Goal: Task Accomplishment & Management: Manage account settings

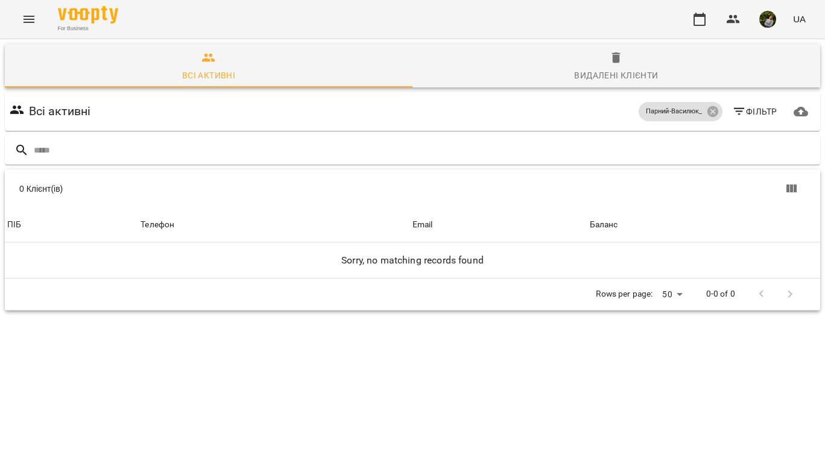
click at [27, 19] on icon "Menu" at bounding box center [29, 19] width 14 height 14
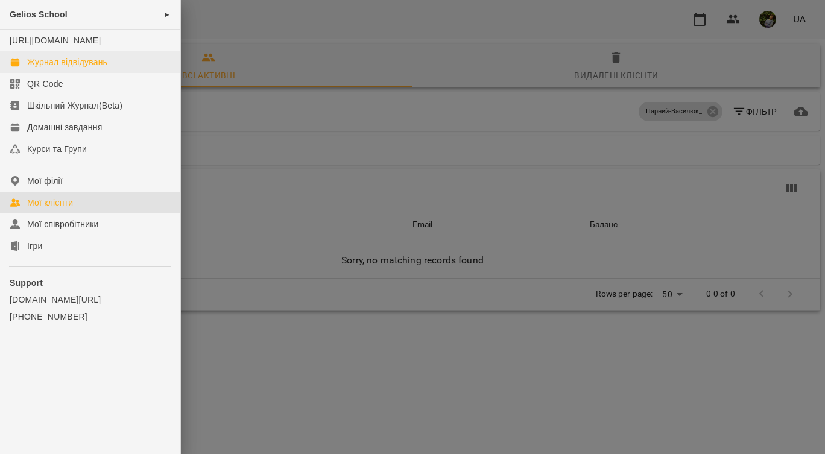
click at [78, 68] on div "Журнал відвідувань" at bounding box center [67, 62] width 80 height 12
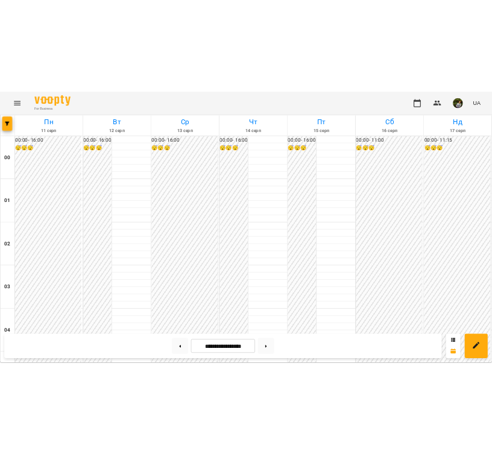
scroll to position [1347, 0]
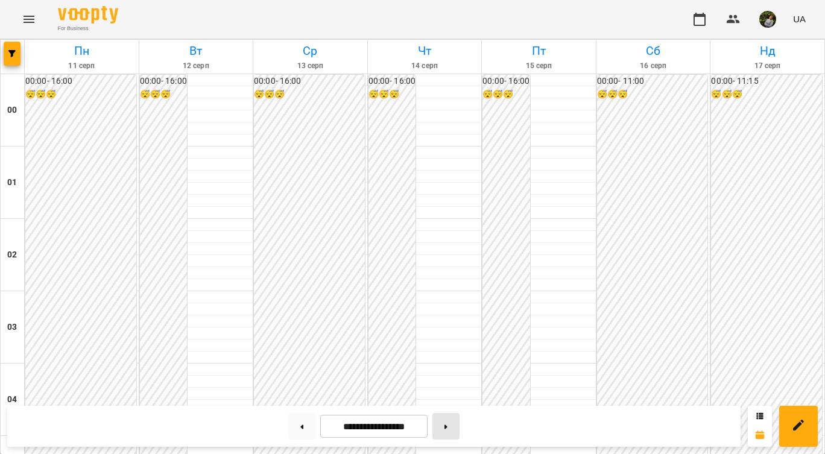
click at [447, 426] on icon at bounding box center [445, 426] width 3 height 4
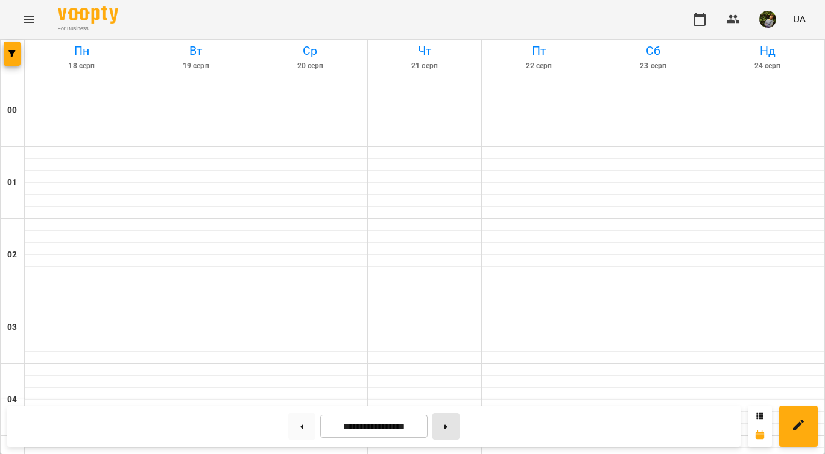
type input "**********"
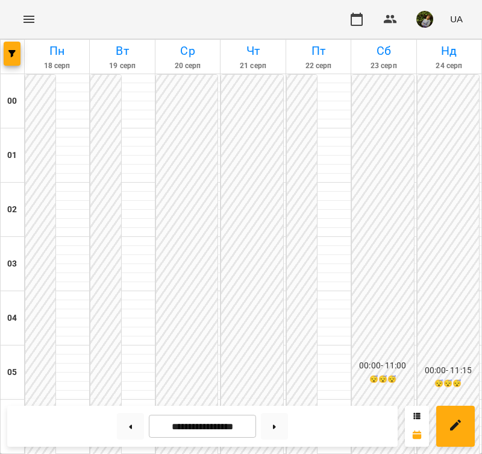
scroll to position [832, 0]
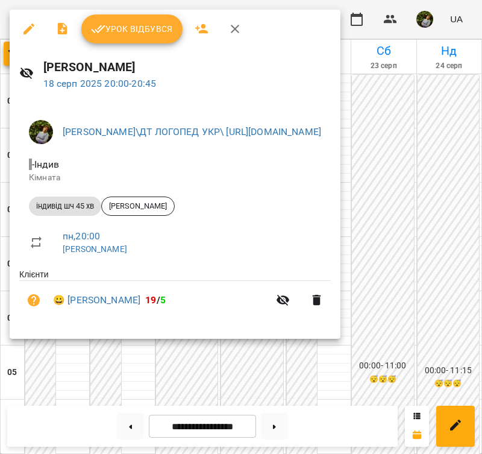
click at [52, 376] on div at bounding box center [241, 227] width 482 height 454
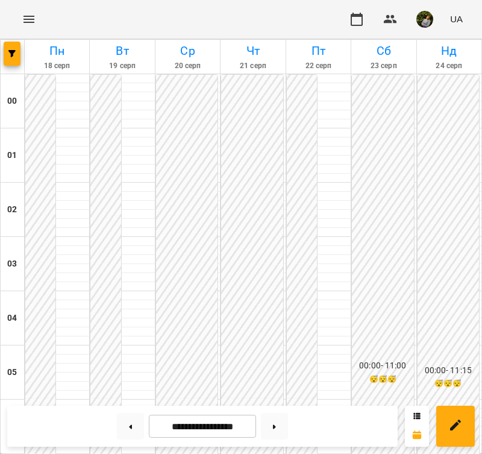
scroll to position [423, 0]
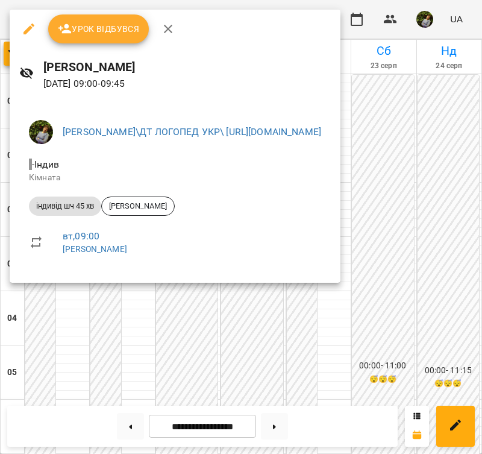
click at [134, 348] on div at bounding box center [241, 227] width 482 height 454
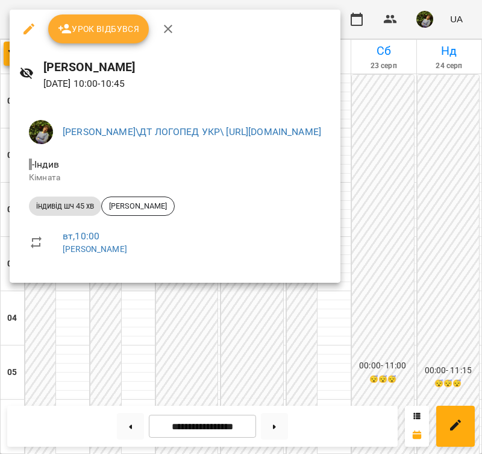
click at [142, 344] on div at bounding box center [241, 227] width 482 height 454
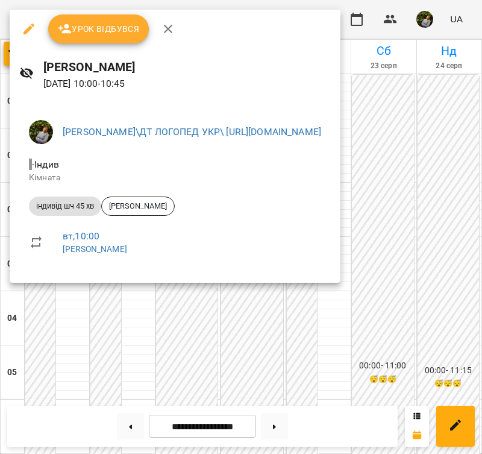
click at [142, 341] on div at bounding box center [241, 227] width 482 height 454
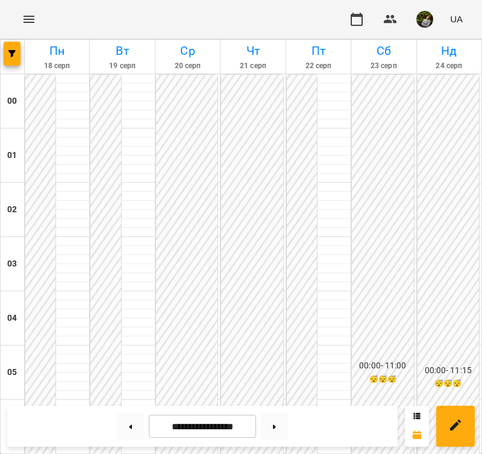
scroll to position [769, 0]
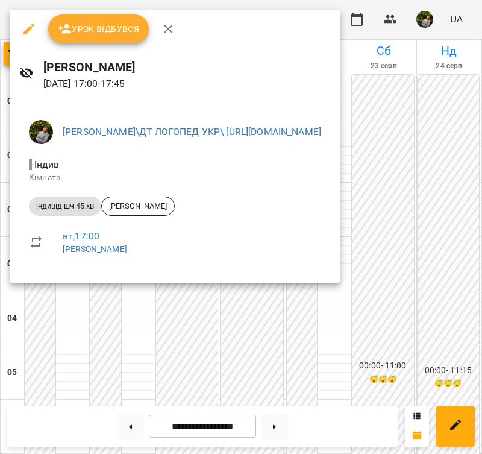
click at [118, 320] on div at bounding box center [241, 227] width 482 height 454
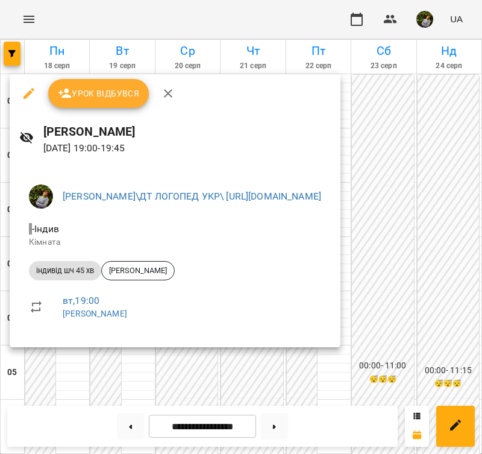
click at [249, 366] on div at bounding box center [241, 227] width 482 height 454
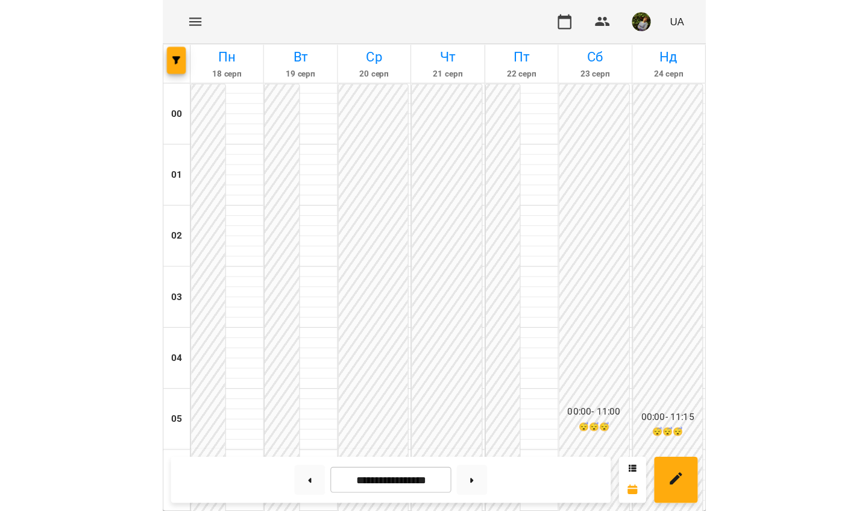
scroll to position [582, 0]
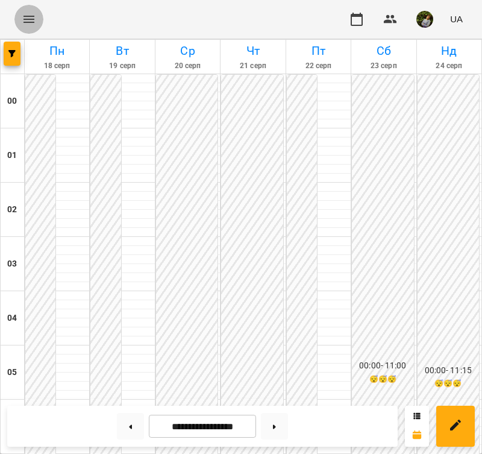
click at [28, 15] on icon "Menu" at bounding box center [29, 19] width 14 height 14
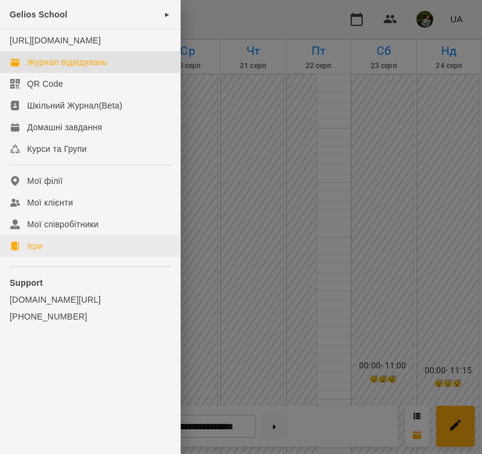
click at [38, 252] on div "Ігри" at bounding box center [34, 246] width 15 height 12
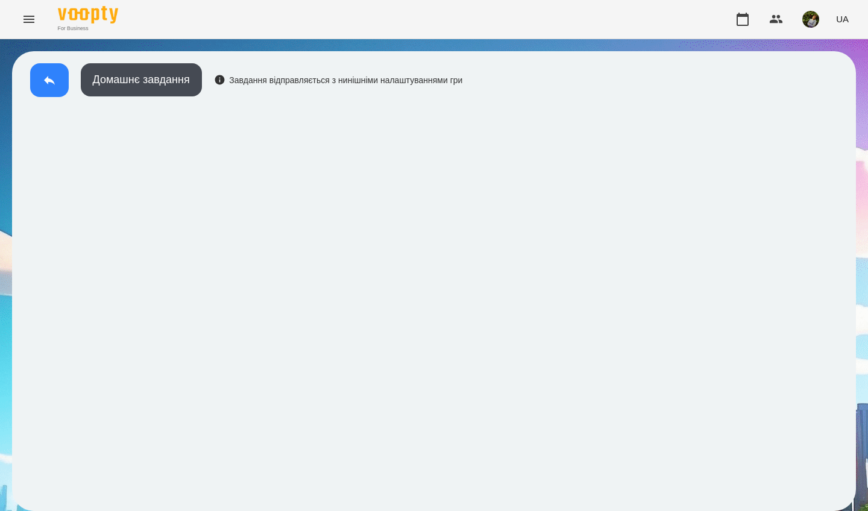
click at [50, 83] on icon at bounding box center [49, 80] width 14 height 14
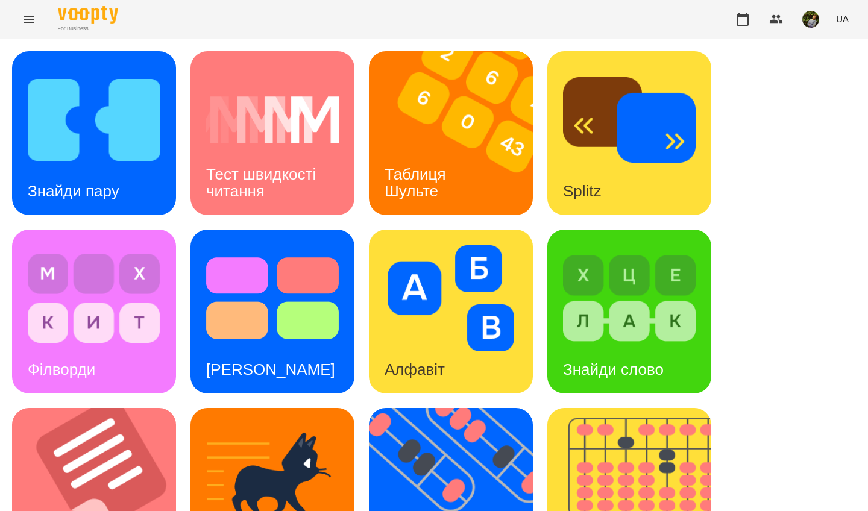
click at [673, 337] on img at bounding box center [629, 298] width 133 height 106
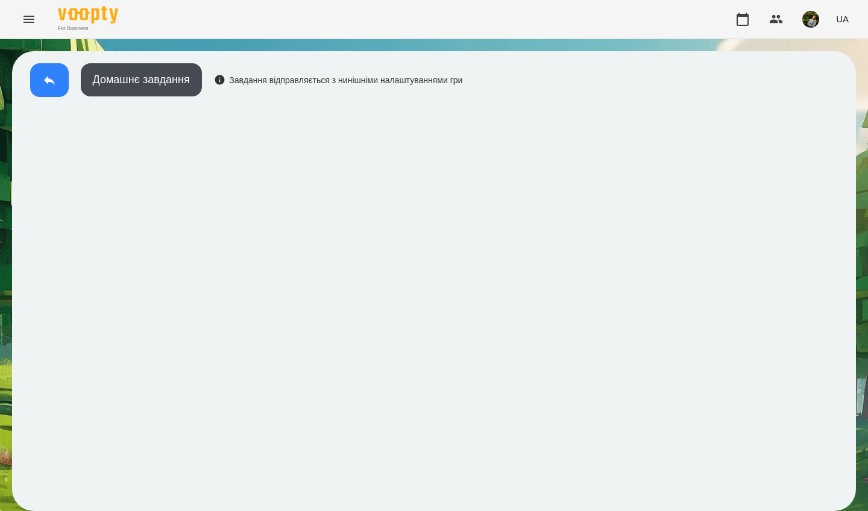
click at [48, 79] on icon at bounding box center [49, 80] width 11 height 9
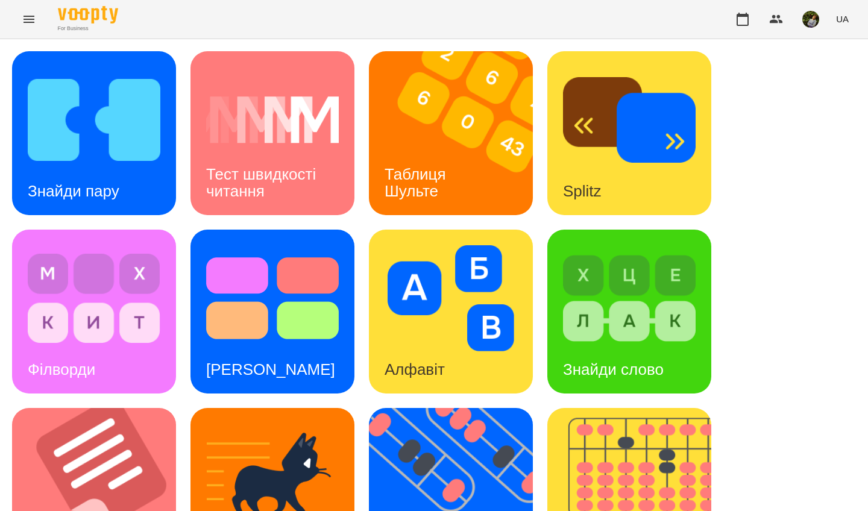
scroll to position [10, 0]
click at [637, 320] on img at bounding box center [629, 298] width 133 height 106
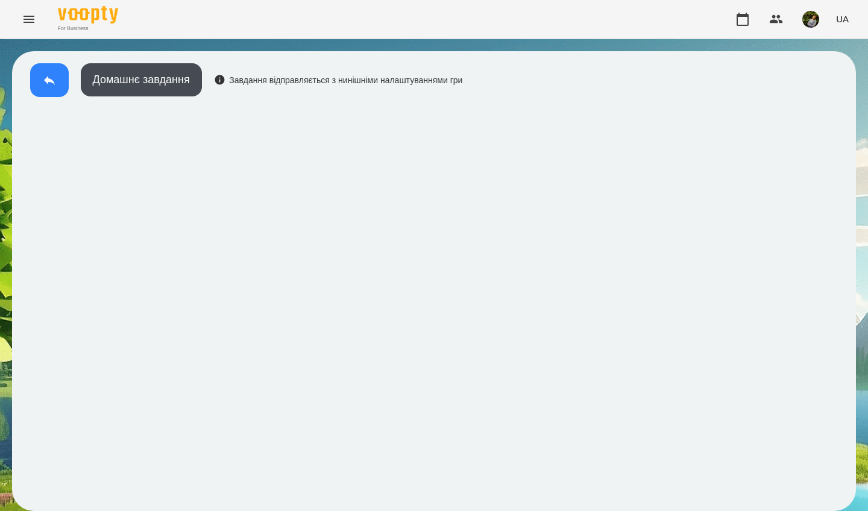
click at [55, 85] on icon at bounding box center [49, 80] width 14 height 14
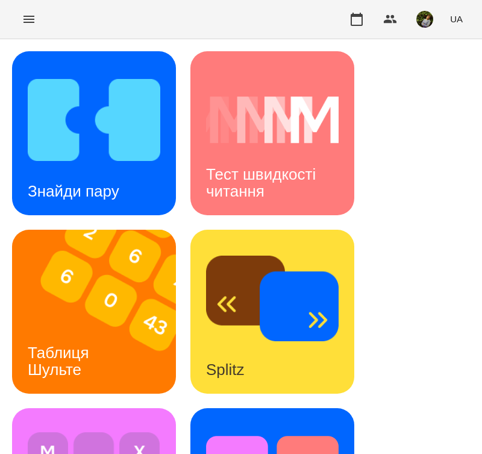
click at [33, 23] on icon "Menu" at bounding box center [29, 19] width 14 height 14
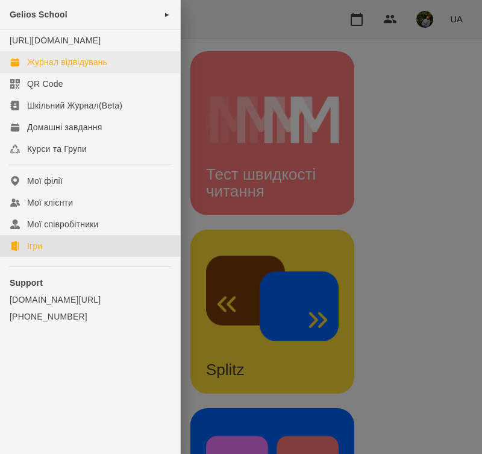
click at [43, 66] on link "Журнал відвідувань" at bounding box center [90, 62] width 180 height 22
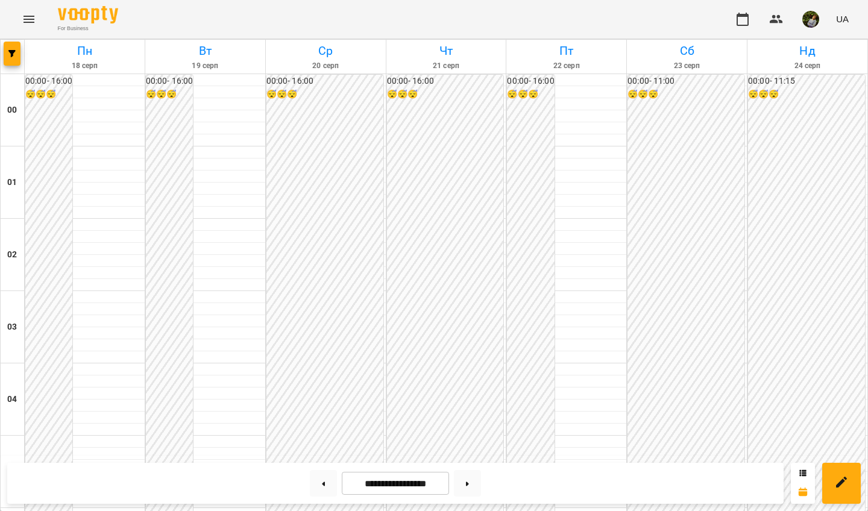
scroll to position [877, 0]
click at [317, 453] on button at bounding box center [323, 483] width 27 height 27
type input "**********"
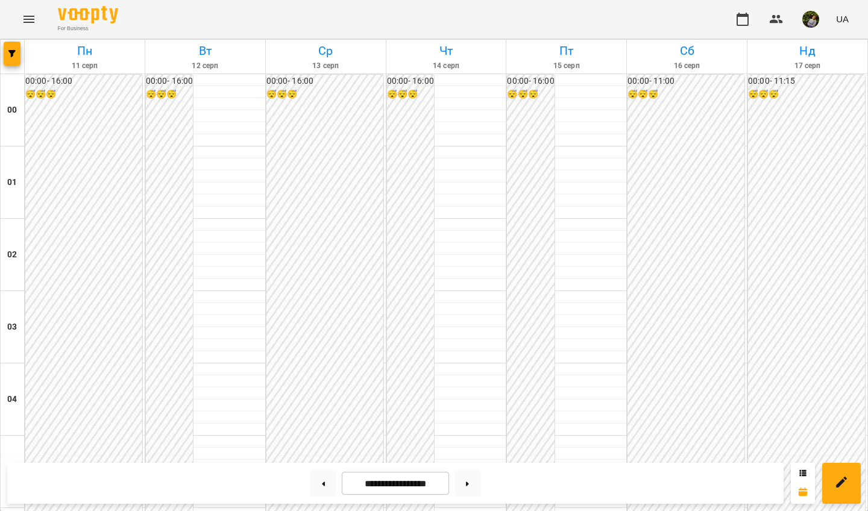
scroll to position [772, 0]
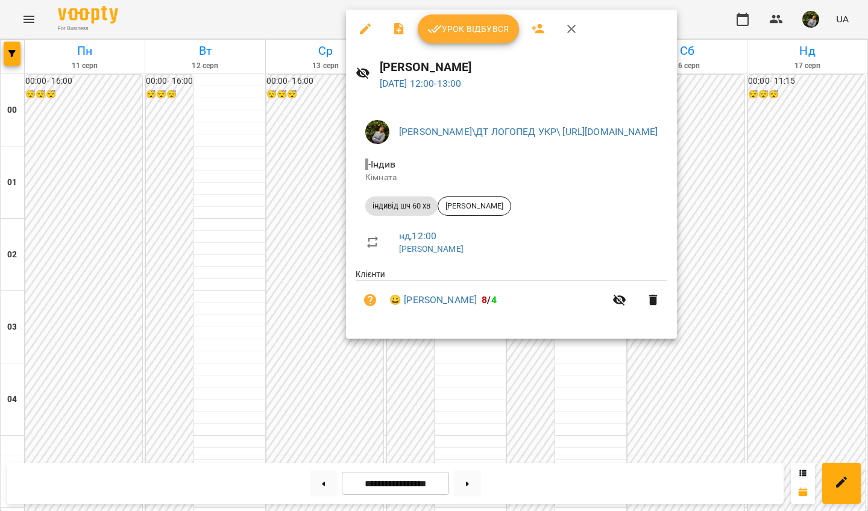
click at [485, 33] on span "Урок відбувся" at bounding box center [468, 29] width 82 height 14
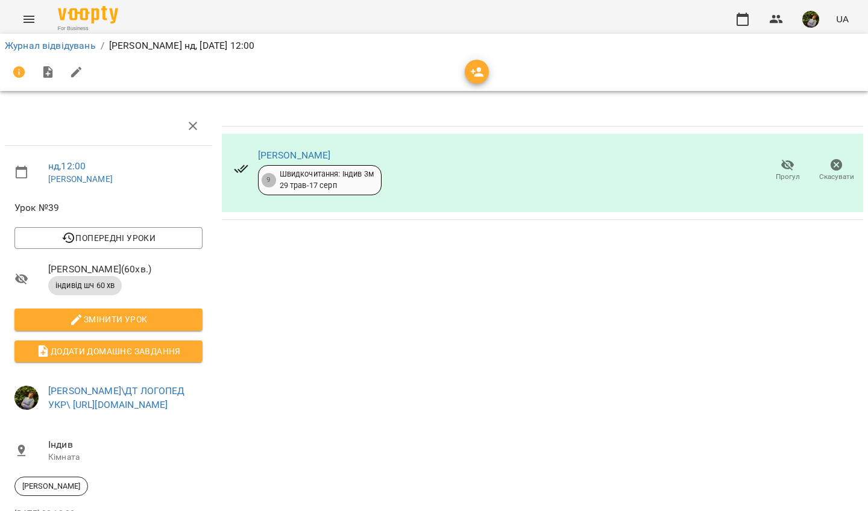
click at [28, 23] on icon "Menu" at bounding box center [29, 19] width 14 height 14
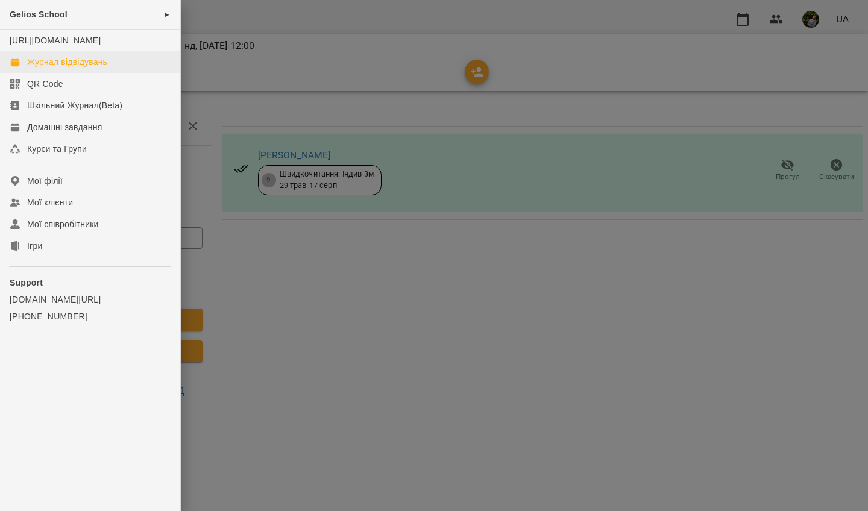
click at [46, 68] on div "Журнал відвідувань" at bounding box center [67, 62] width 80 height 12
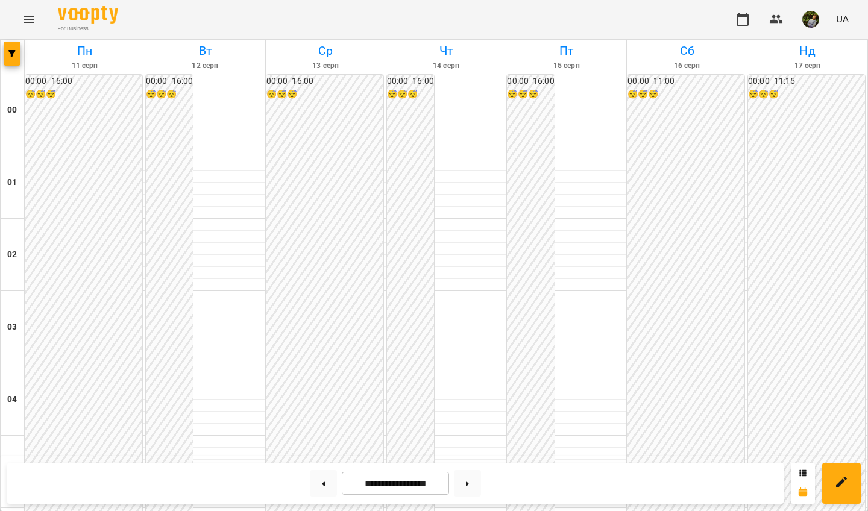
scroll to position [720, 0]
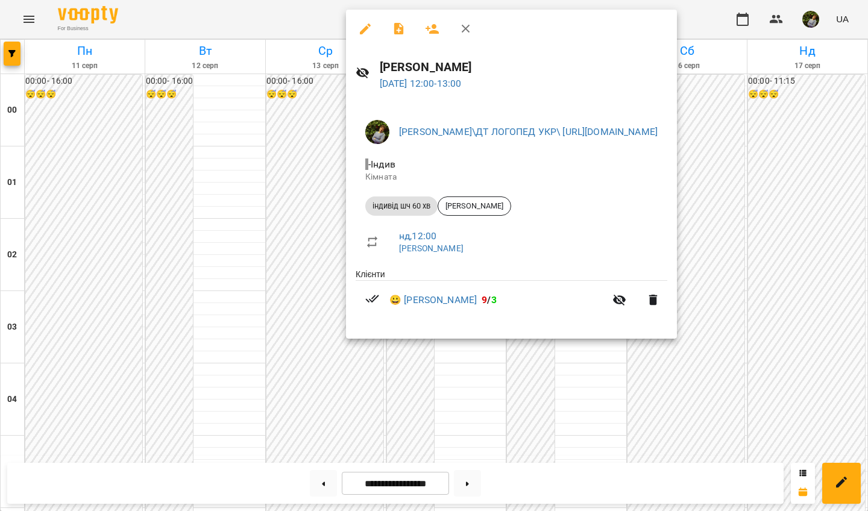
click at [603, 406] on div at bounding box center [434, 255] width 868 height 511
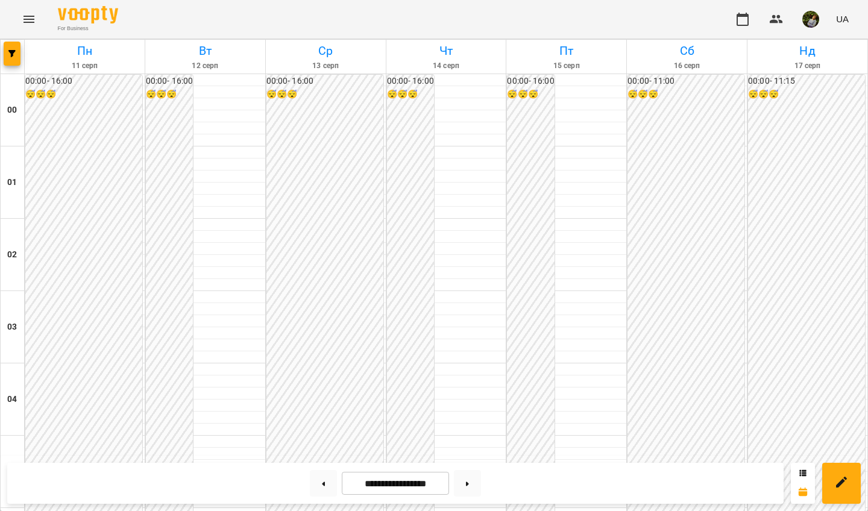
scroll to position [1083, 0]
click at [469, 453] on button at bounding box center [467, 483] width 27 height 27
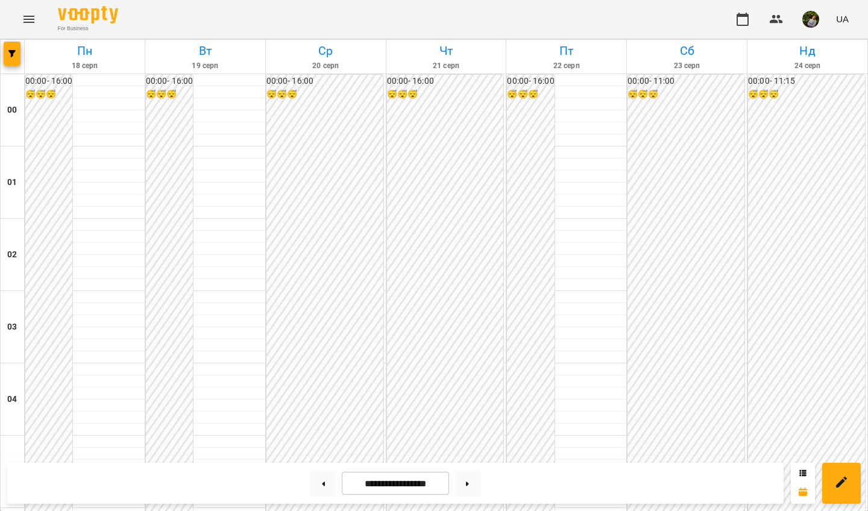
scroll to position [1004, 0]
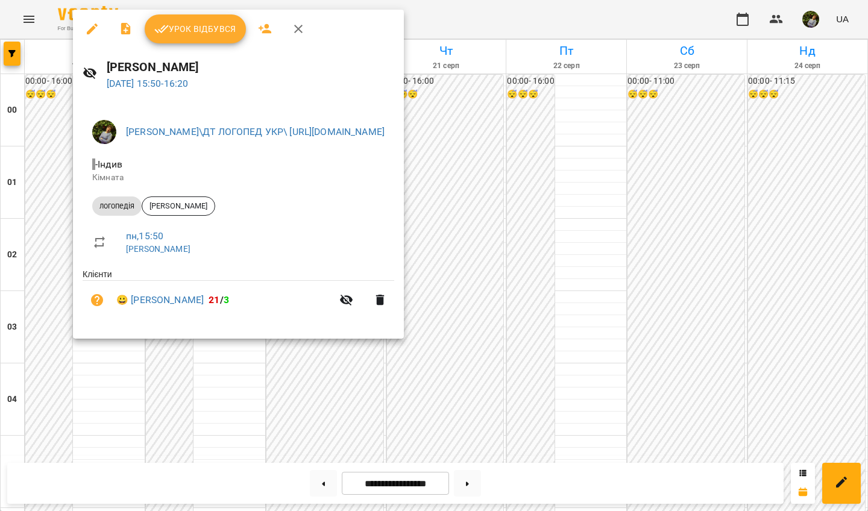
click at [228, 412] on div at bounding box center [434, 255] width 868 height 511
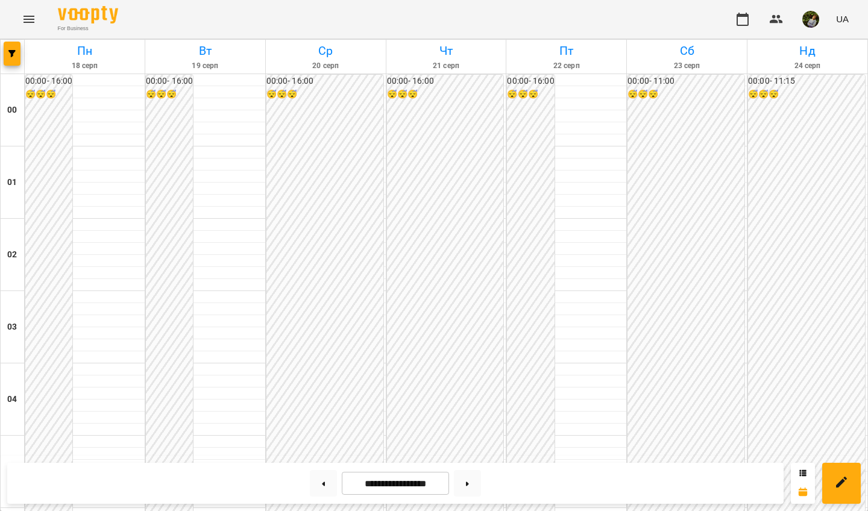
scroll to position [1041, 0]
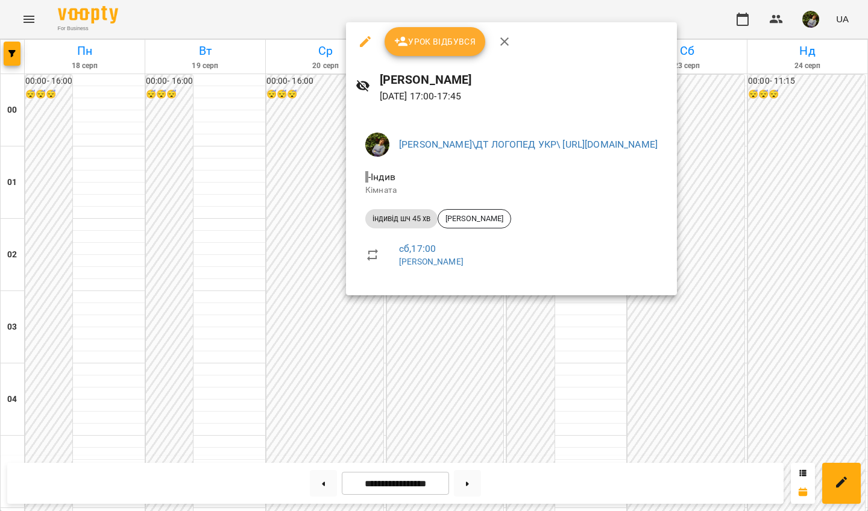
click at [689, 408] on div at bounding box center [434, 255] width 868 height 511
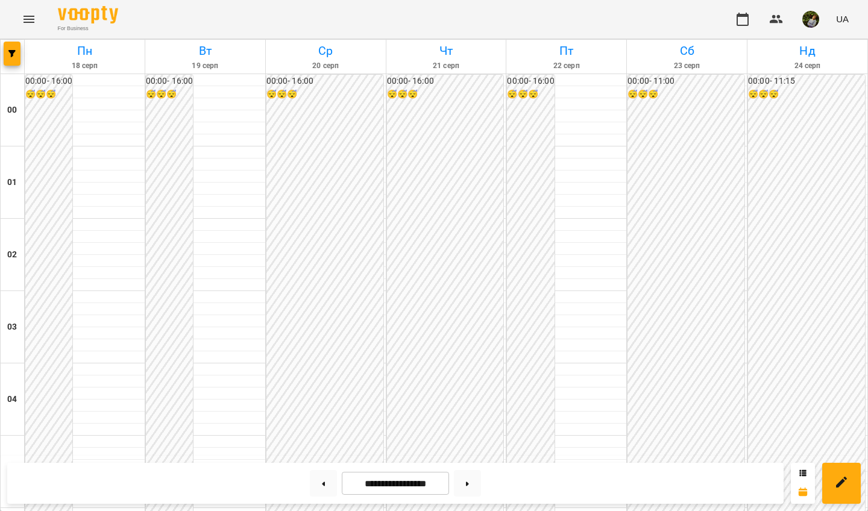
scroll to position [1003, 0]
click at [314, 453] on button at bounding box center [323, 483] width 27 height 27
type input "**********"
